Goal: Browse casually

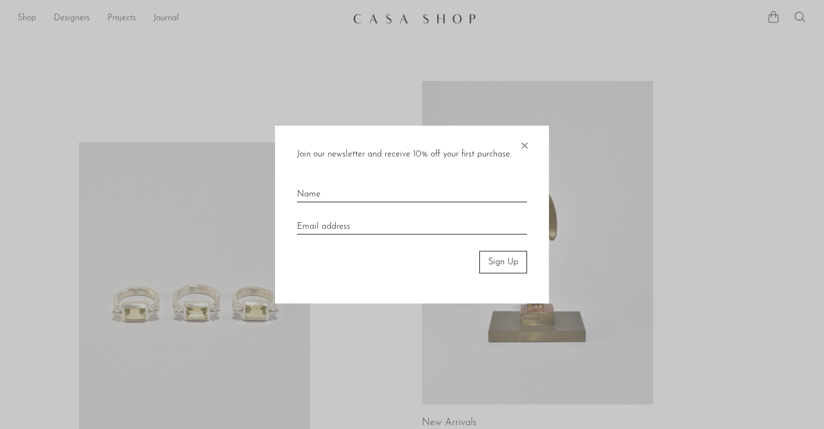
click at [526, 146] on span "×" at bounding box center [524, 143] width 11 height 35
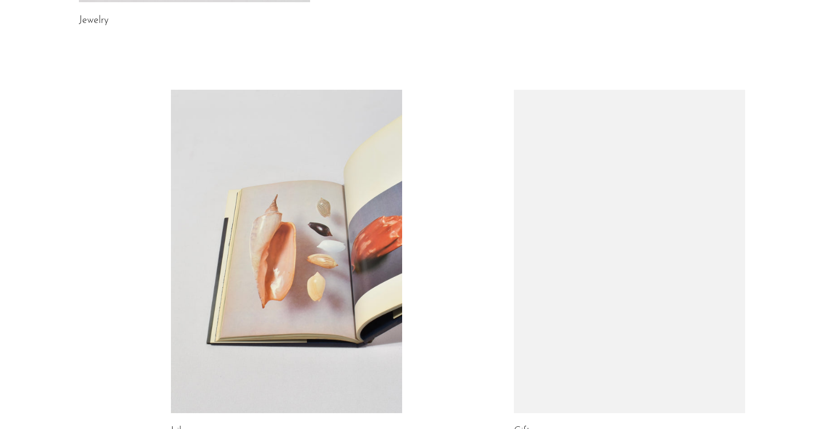
scroll to position [635, 0]
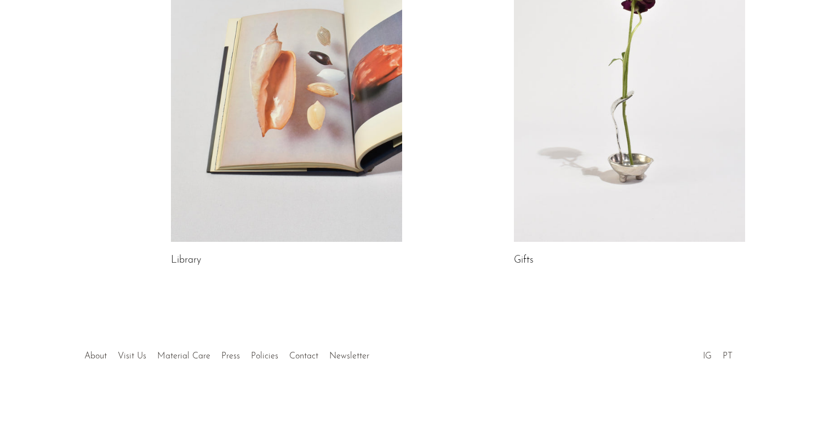
click at [324, 119] on link at bounding box center [286, 80] width 231 height 324
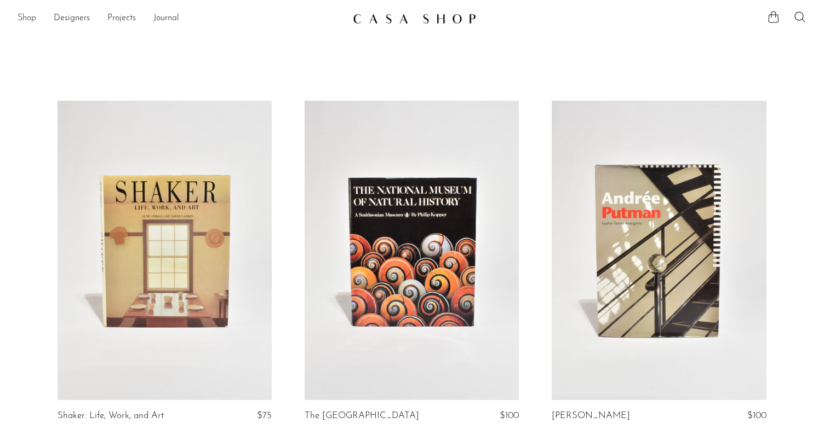
click at [27, 19] on link "Shop" at bounding box center [27, 19] width 19 height 14
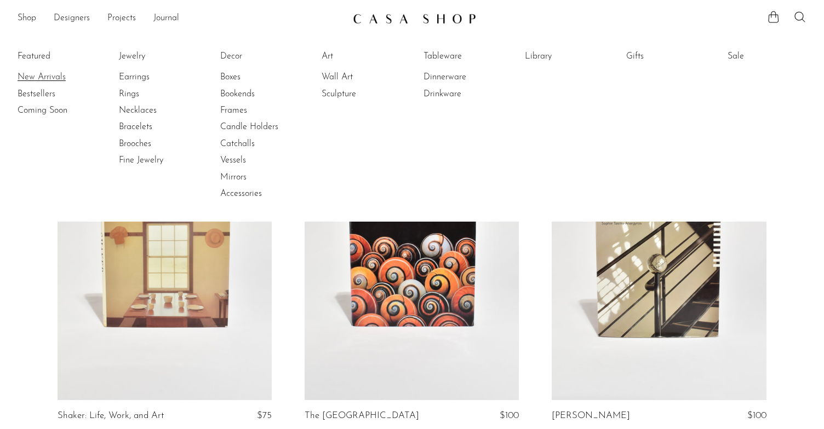
click at [39, 76] on link "New Arrivals" at bounding box center [59, 77] width 82 height 12
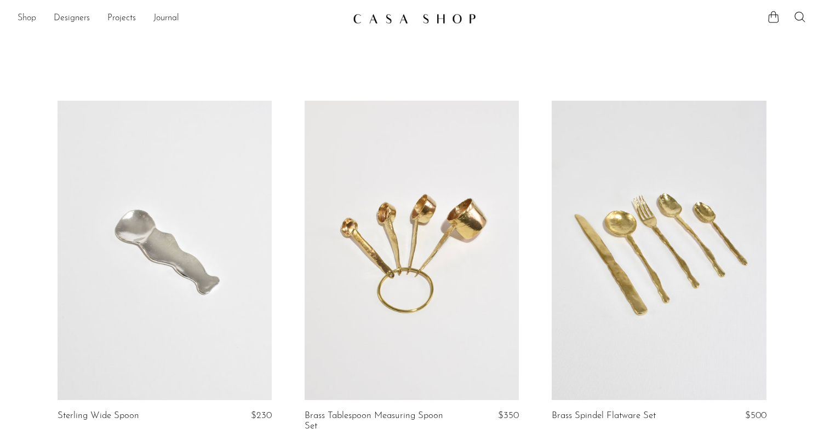
click at [32, 16] on link "Shop" at bounding box center [27, 19] width 19 height 14
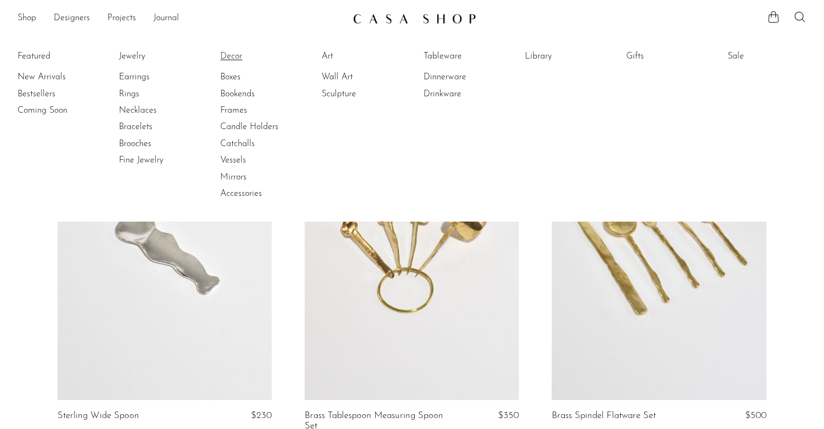
click at [231, 57] on link "Decor" at bounding box center [261, 56] width 82 height 12
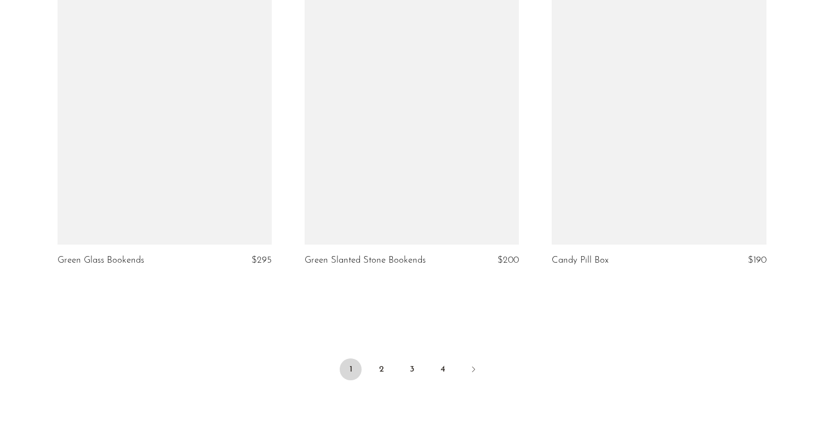
scroll to position [4018, 0]
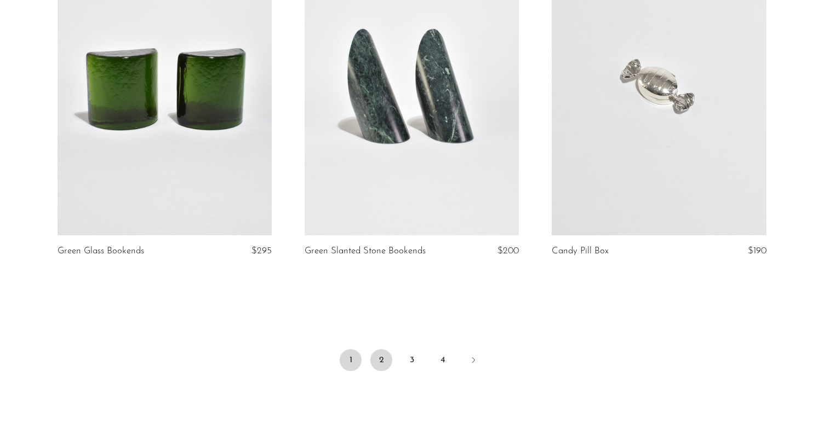
click at [386, 360] on link "2" at bounding box center [381, 360] width 22 height 22
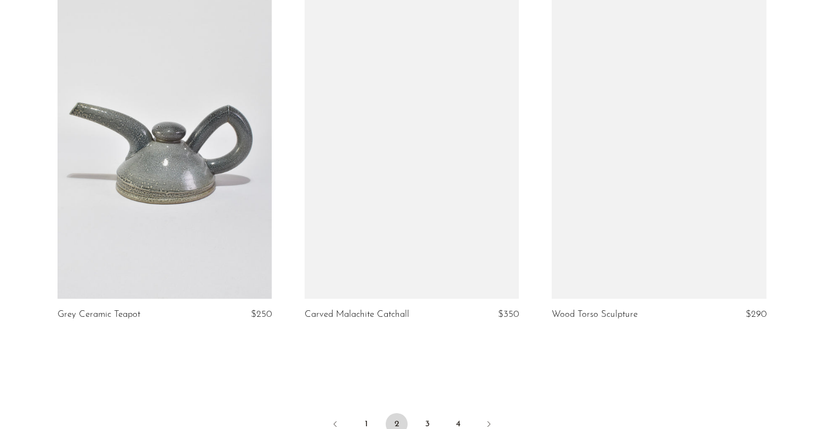
scroll to position [3974, 0]
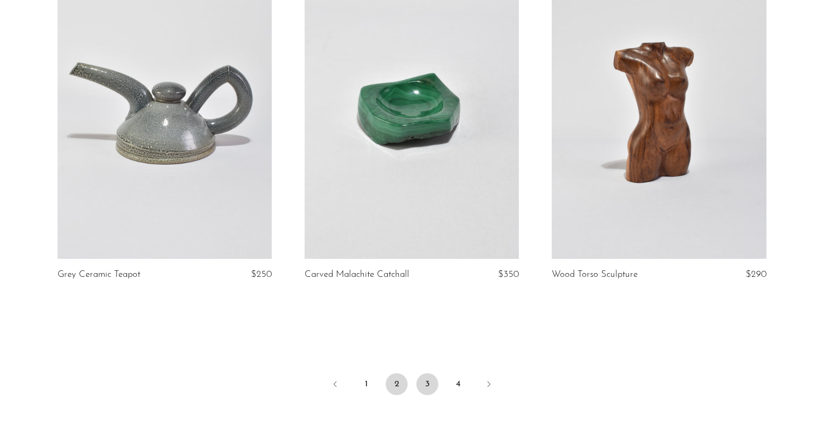
click at [430, 380] on link "3" at bounding box center [427, 385] width 22 height 22
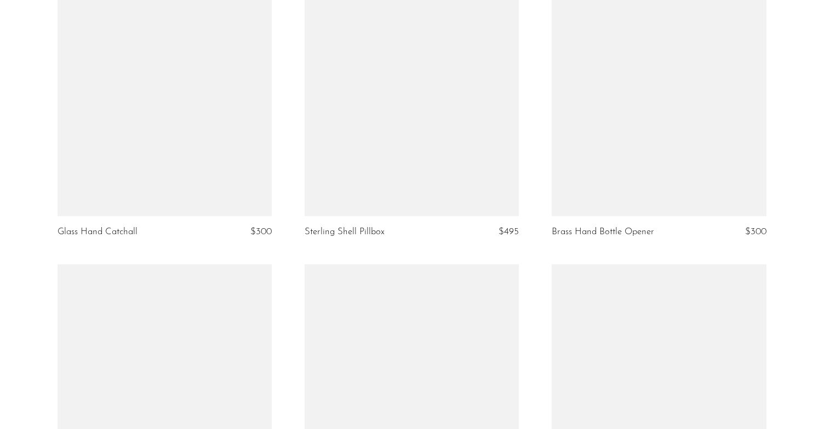
scroll to position [3474, 0]
